Goal: Entertainment & Leisure: Consume media (video, audio)

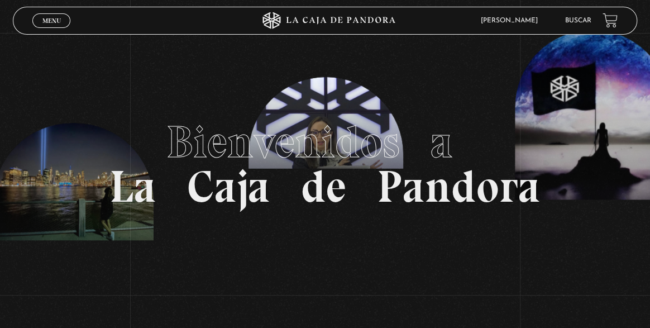
click at [57, 26] on link "Menu Cerrar" at bounding box center [51, 20] width 38 height 15
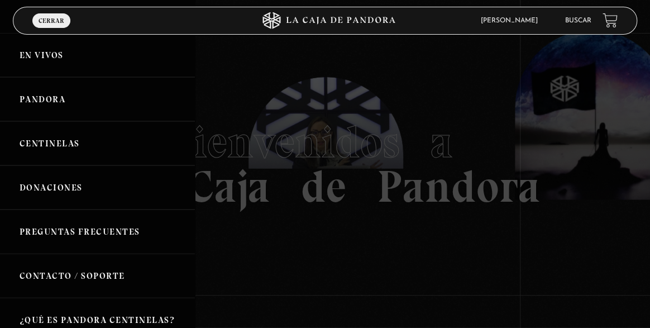
click at [56, 154] on link "Centinelas" at bounding box center [97, 143] width 195 height 44
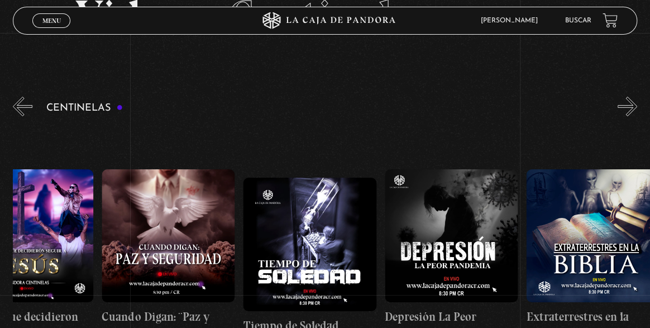
scroll to position [0, 4112]
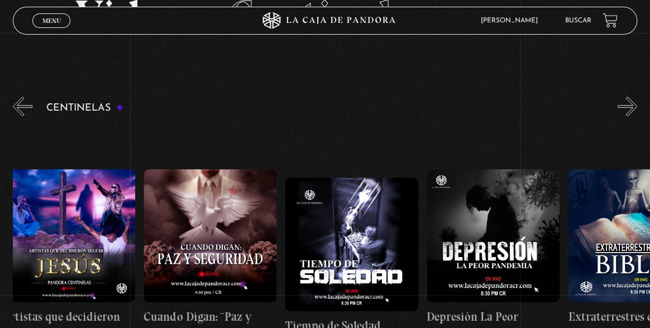
click at [221, 234] on figure at bounding box center [209, 235] width 133 height 133
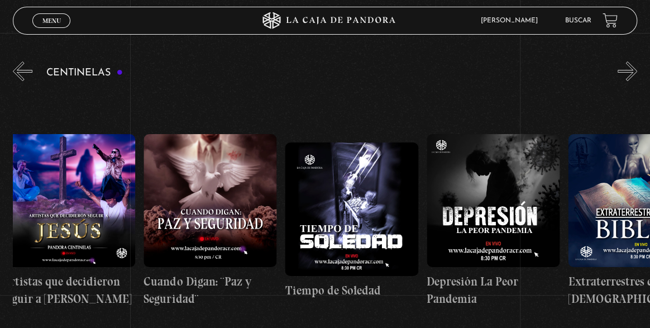
scroll to position [0, 4101]
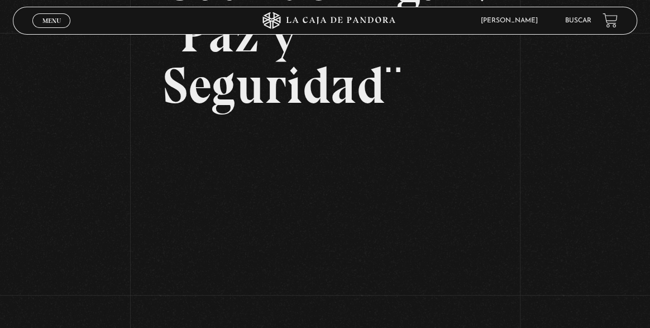
scroll to position [130, 0]
